Goal: Information Seeking & Learning: Learn about a topic

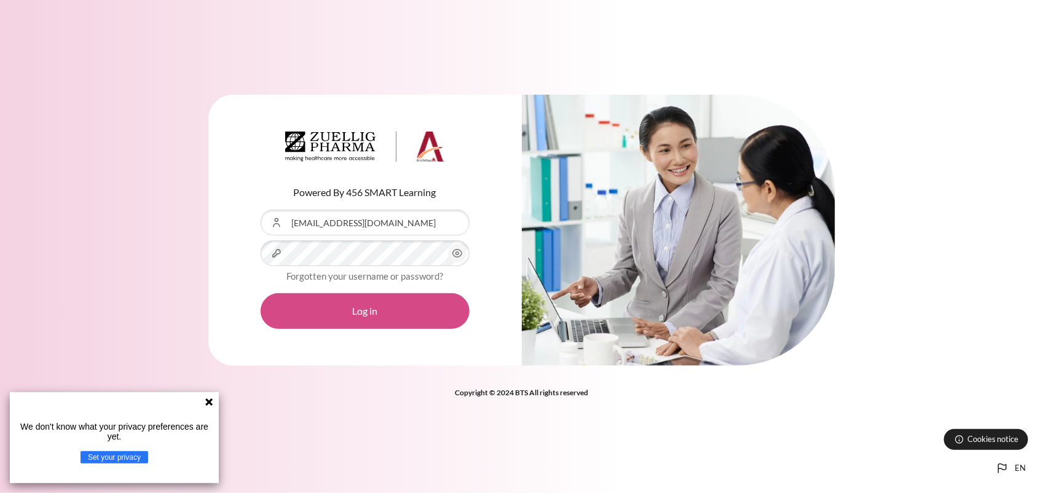
click at [346, 303] on button "Log in" at bounding box center [365, 311] width 209 height 36
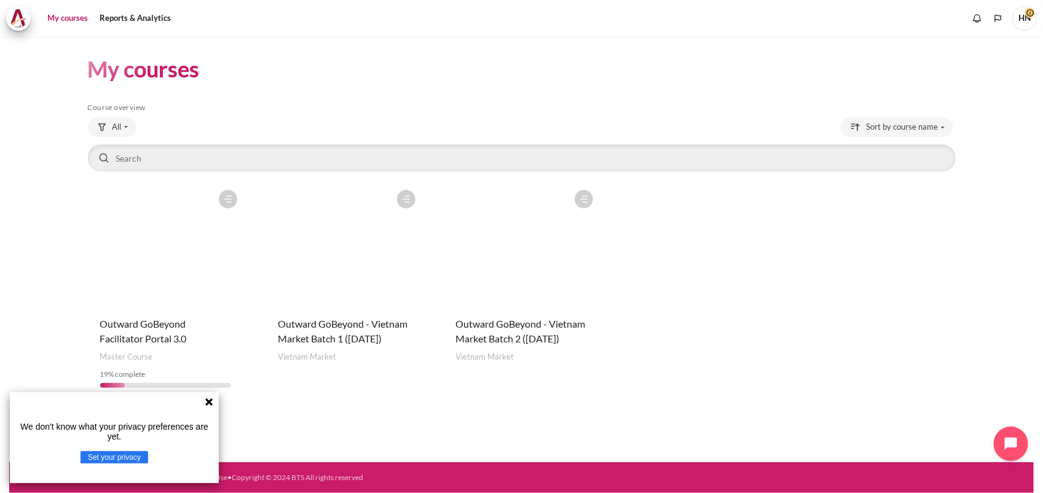
click at [533, 293] on figure "Content" at bounding box center [522, 245] width 156 height 123
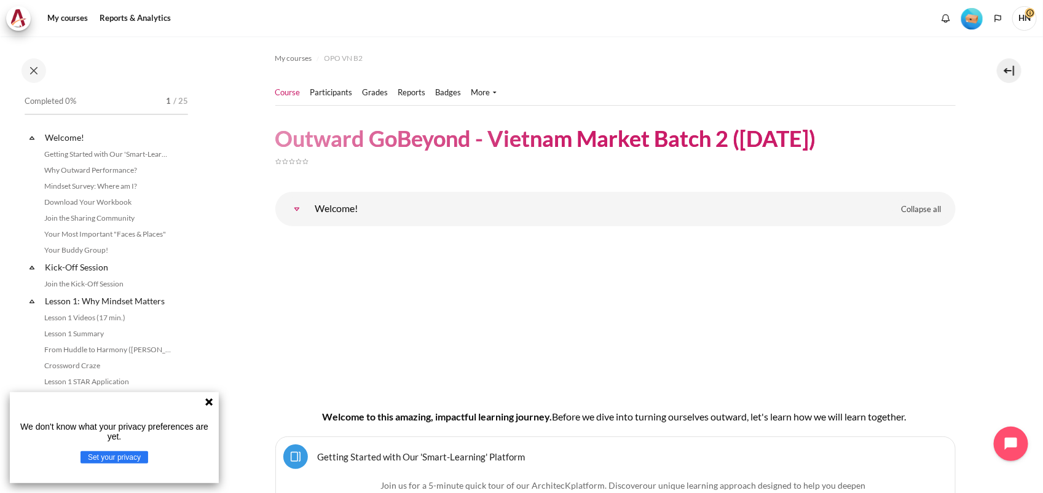
scroll to position [230, 0]
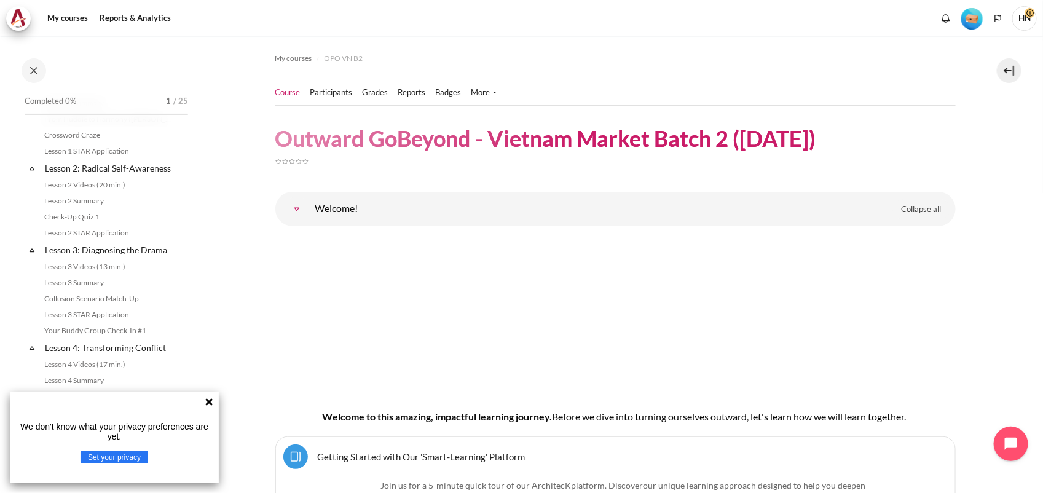
click at [212, 402] on icon at bounding box center [209, 402] width 10 height 10
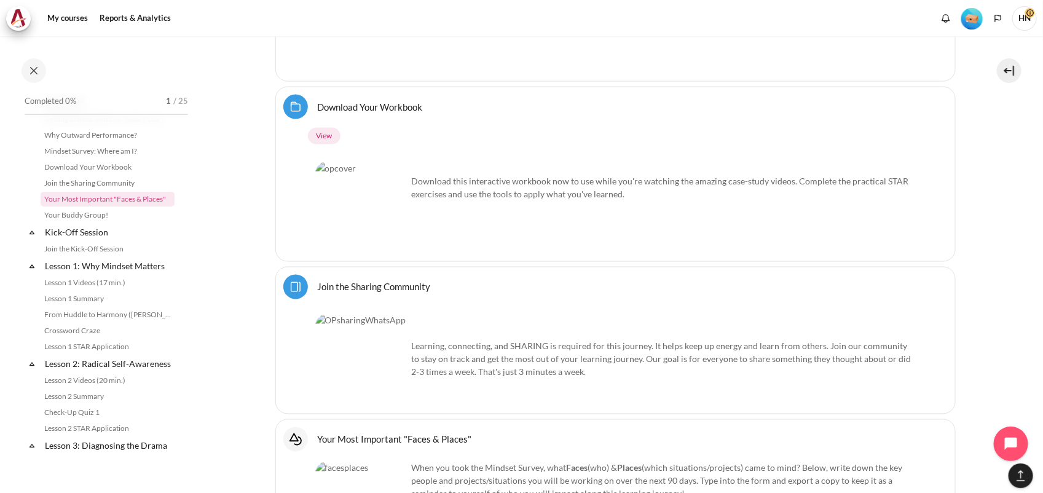
scroll to position [1152, 0]
